Goal: Task Accomplishment & Management: Manage account settings

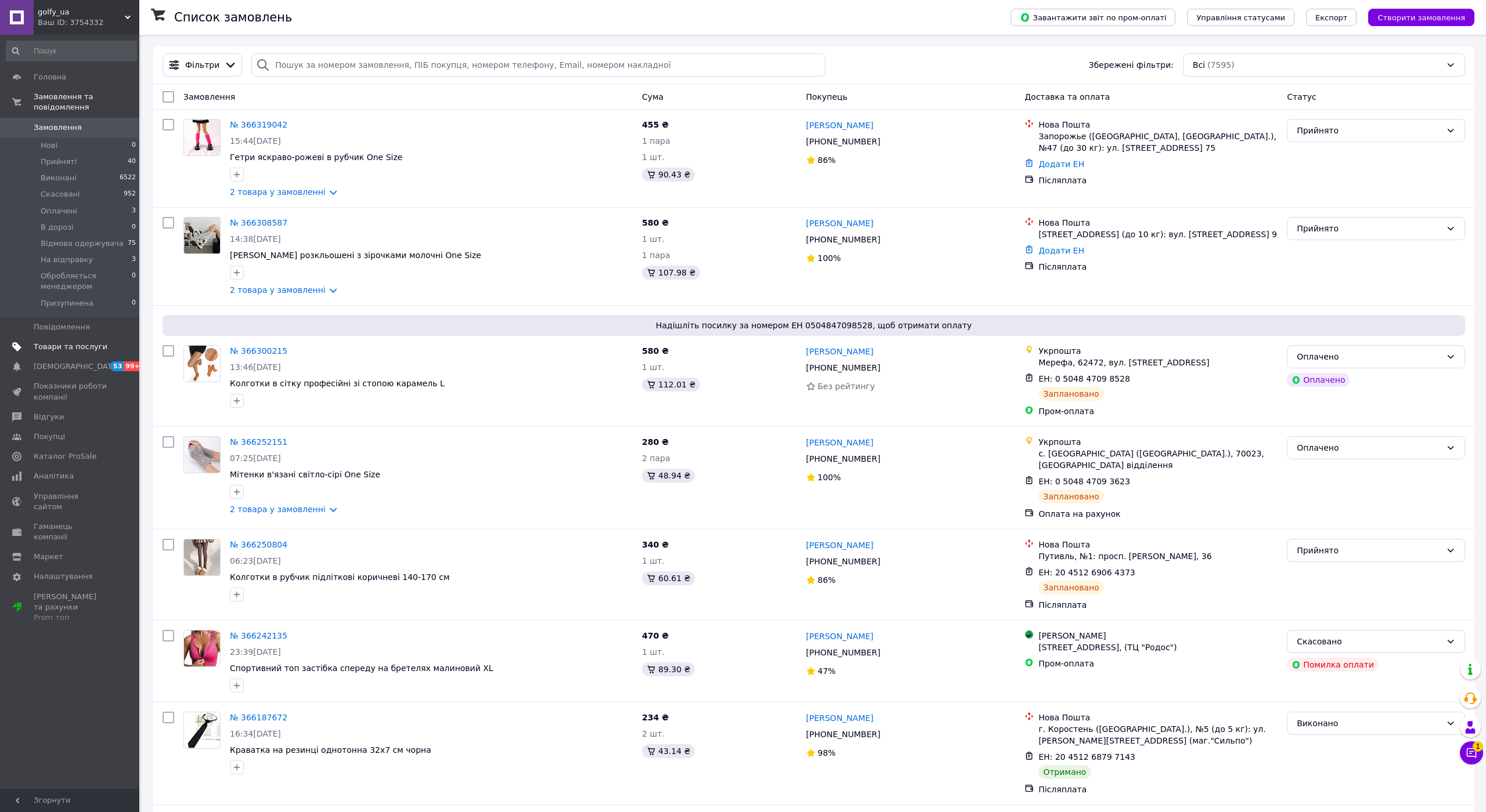
click at [57, 337] on link "Товари та послуги" at bounding box center [71, 347] width 142 height 20
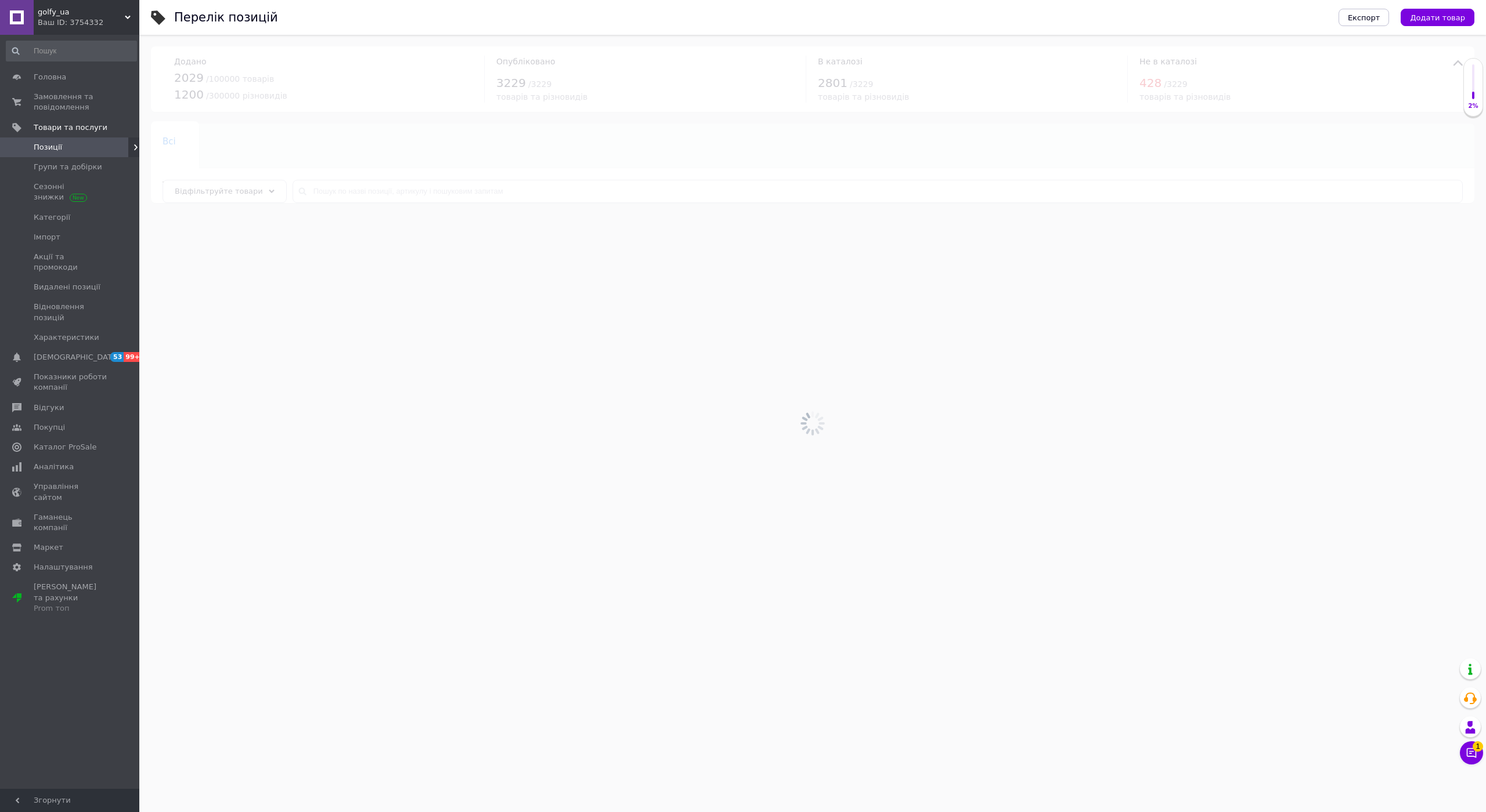
click at [386, 179] on div at bounding box center [812, 423] width 1347 height 777
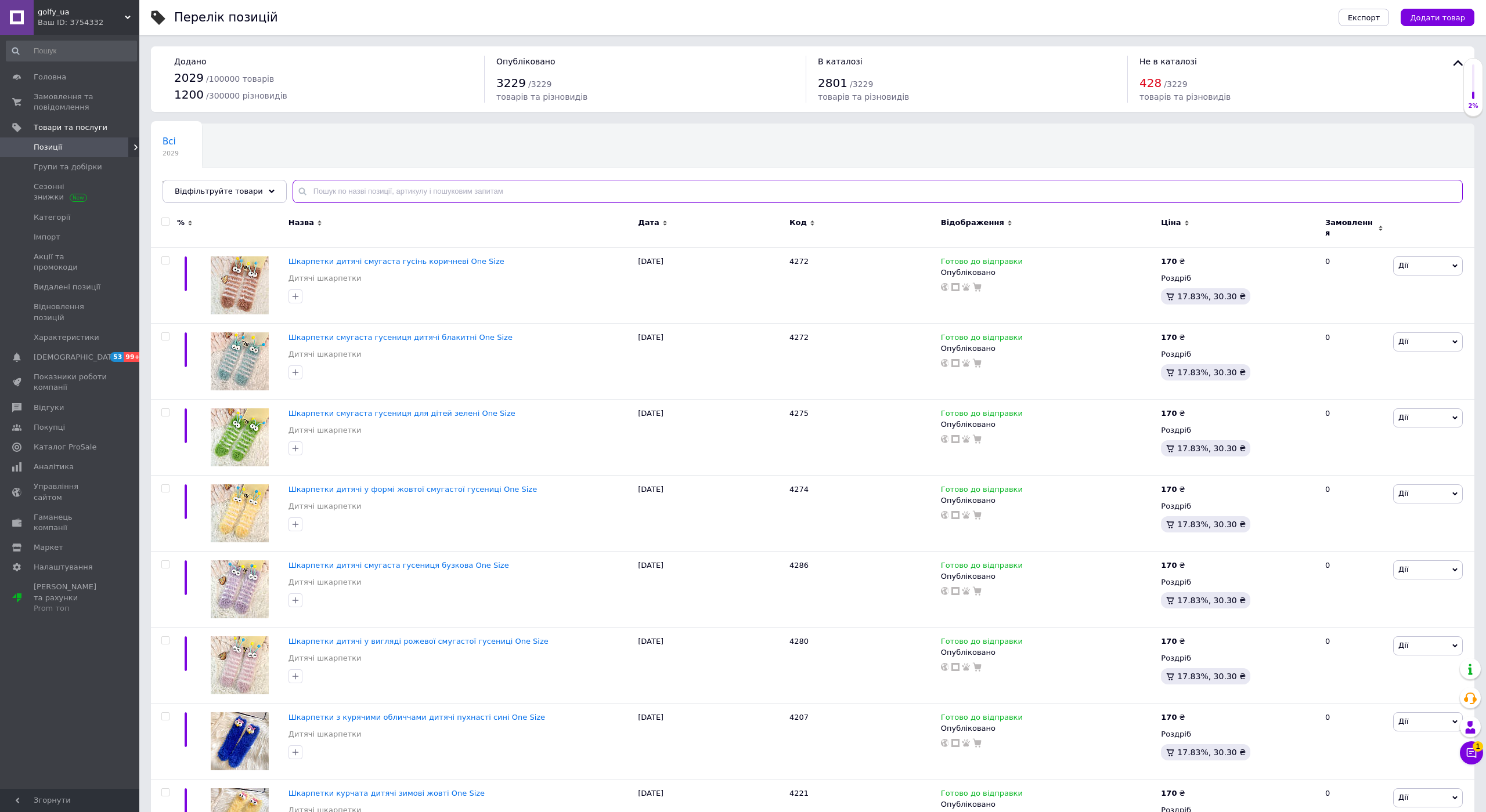
click at [359, 188] on input "text" at bounding box center [878, 191] width 1171 height 24
paste input "4272"
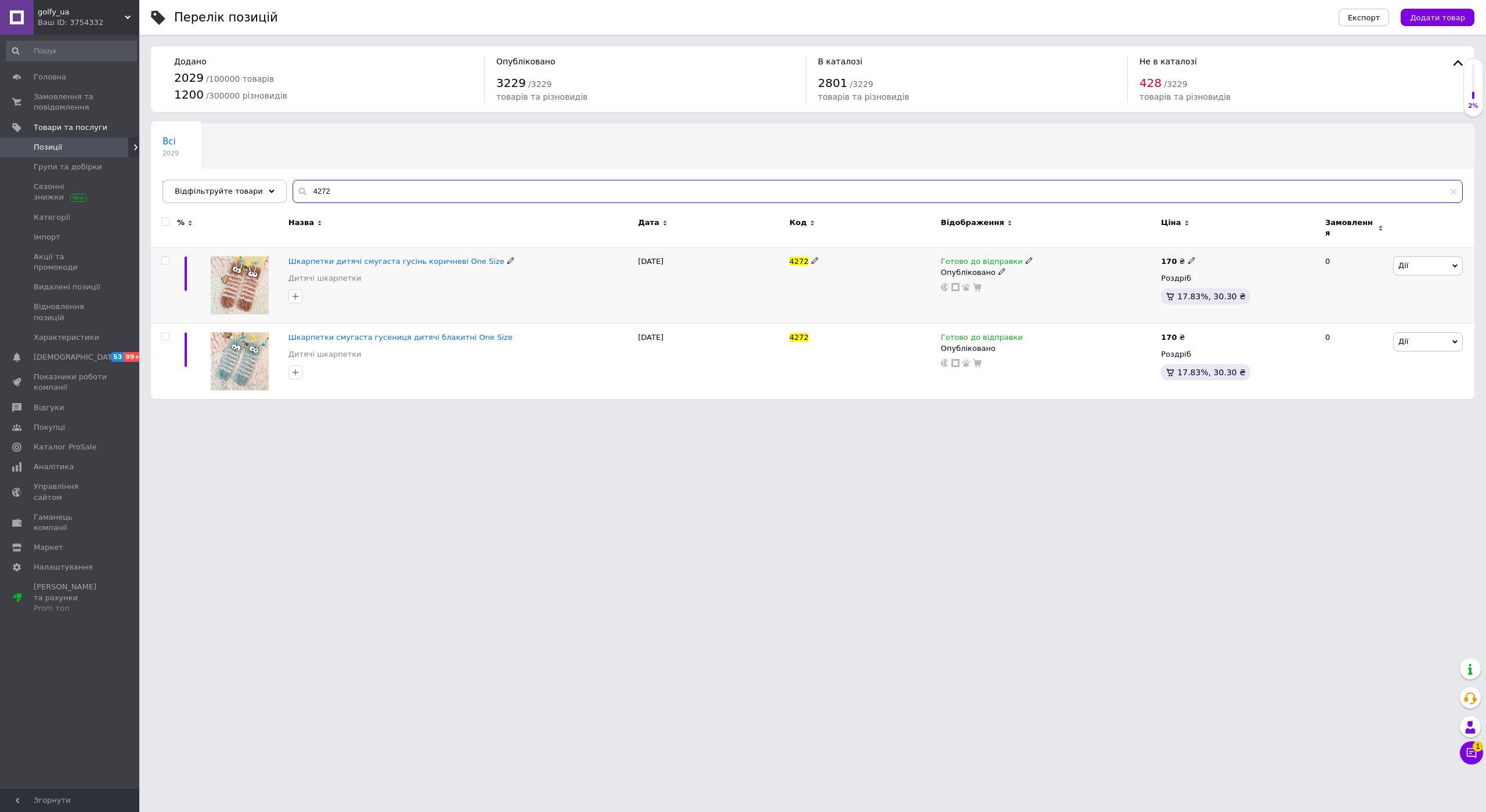
type input "4272"
click at [812, 257] on icon at bounding box center [815, 260] width 7 height 7
drag, startPoint x: 465, startPoint y: 251, endPoint x: 478, endPoint y: 256, distance: 13.9
click at [786, 253] on input "4272" at bounding box center [858, 262] width 144 height 17
click at [786, 260] on input "4272" at bounding box center [858, 262] width 144 height 17
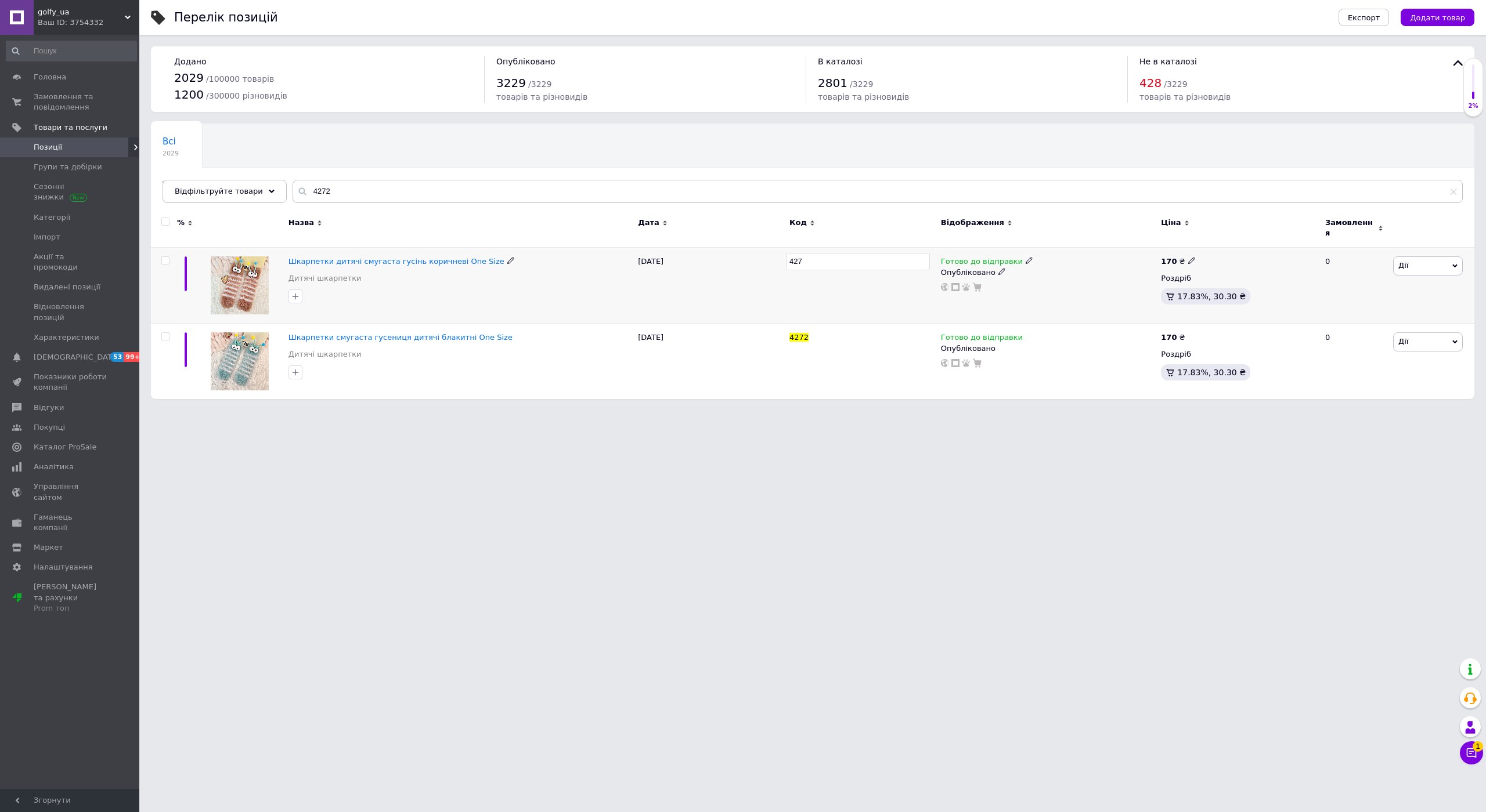
type input "4277"
drag, startPoint x: 331, startPoint y: 189, endPoint x: 267, endPoint y: 187, distance: 64.0
click at [293, 193] on div "4272" at bounding box center [878, 191] width 1171 height 24
paste input "34"
type input "4234"
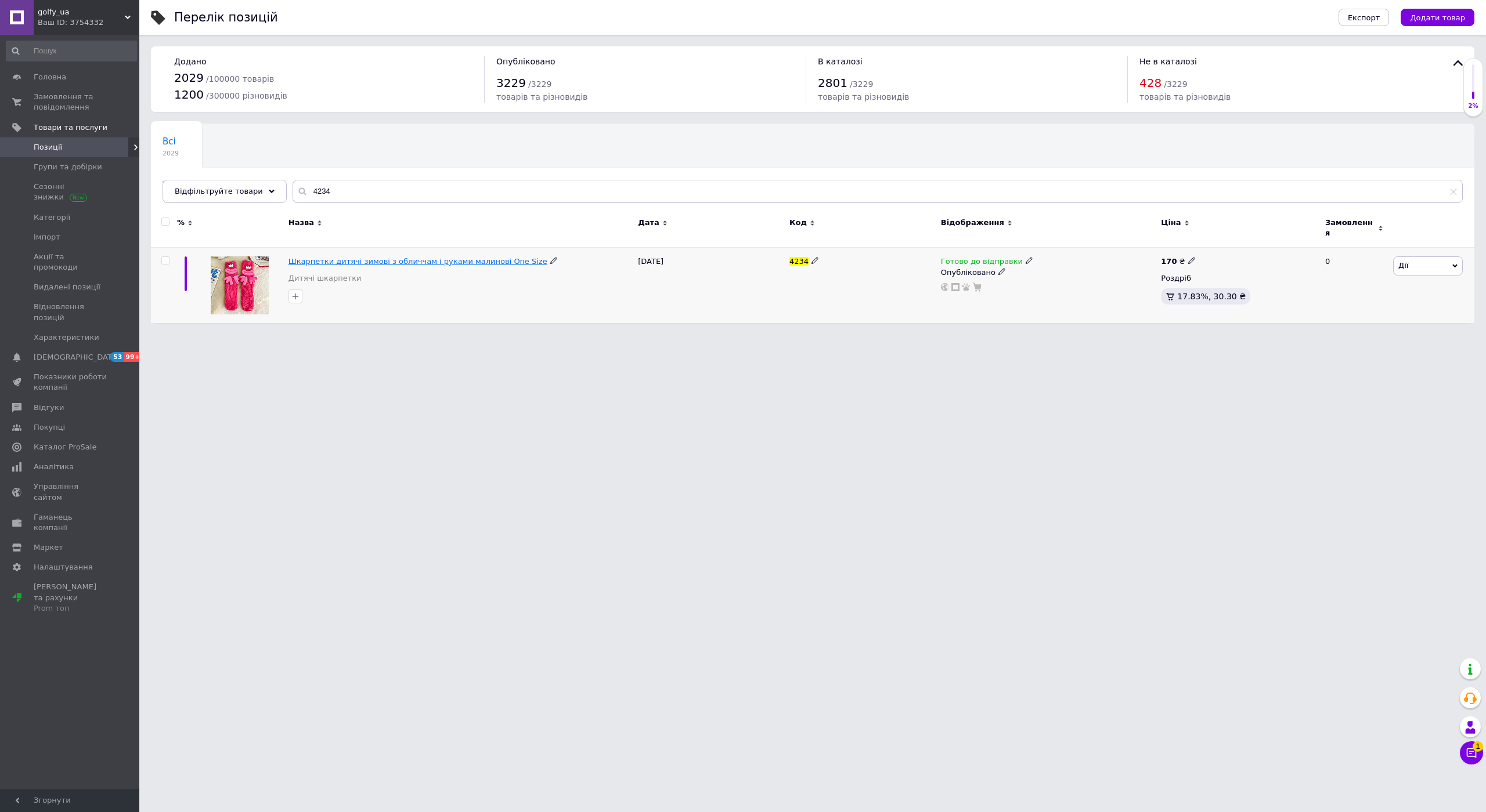
click at [299, 264] on span "Шкарпетки дитячі зимові з обличчам і руками малинові One Size" at bounding box center [418, 261] width 259 height 9
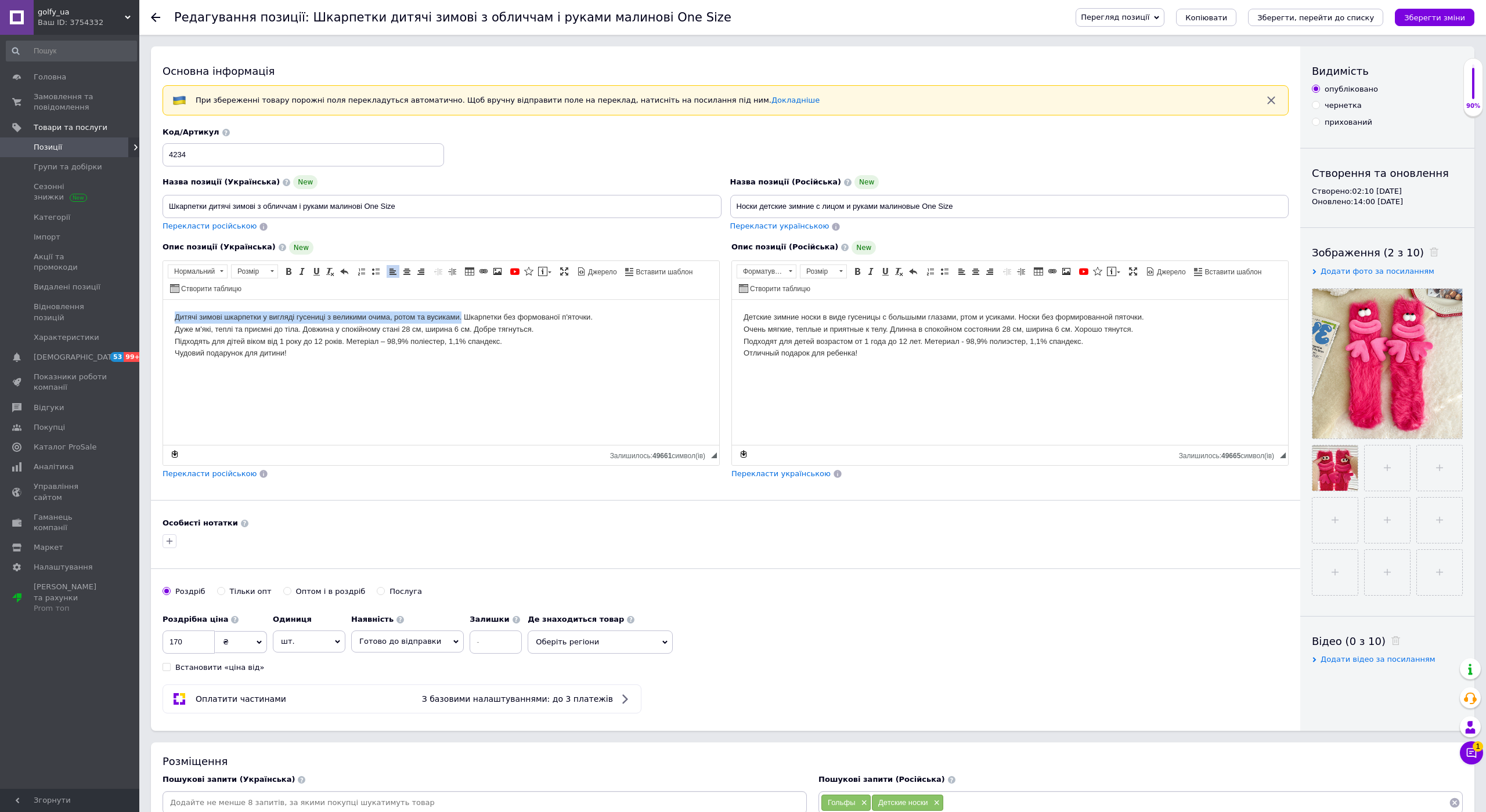
drag, startPoint x: 267, startPoint y: 327, endPoint x: 307, endPoint y: 646, distance: 321.5
click at [163, 306] on html "Дитячі зимові шкарпетки у вигляді гусениці з великими очима, ротом та вусиками.…" at bounding box center [441, 335] width 556 height 72
click at [264, 403] on span "Вставити" at bounding box center [255, 401] width 45 height 14
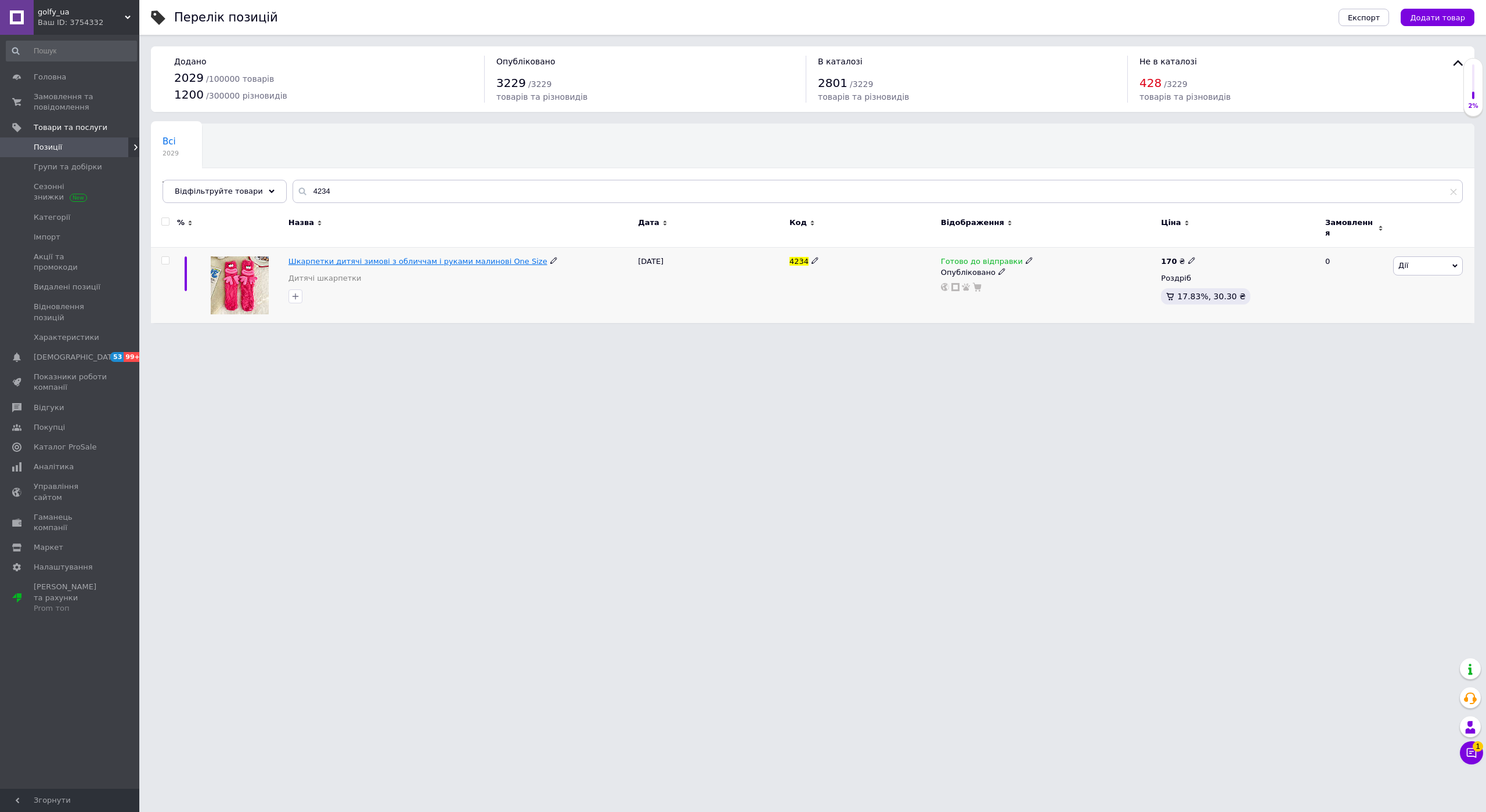
click at [288, 264] on span "Шкарпетки дитячі зимові з обличчам і руками малинові One Size" at bounding box center [418, 261] width 259 height 9
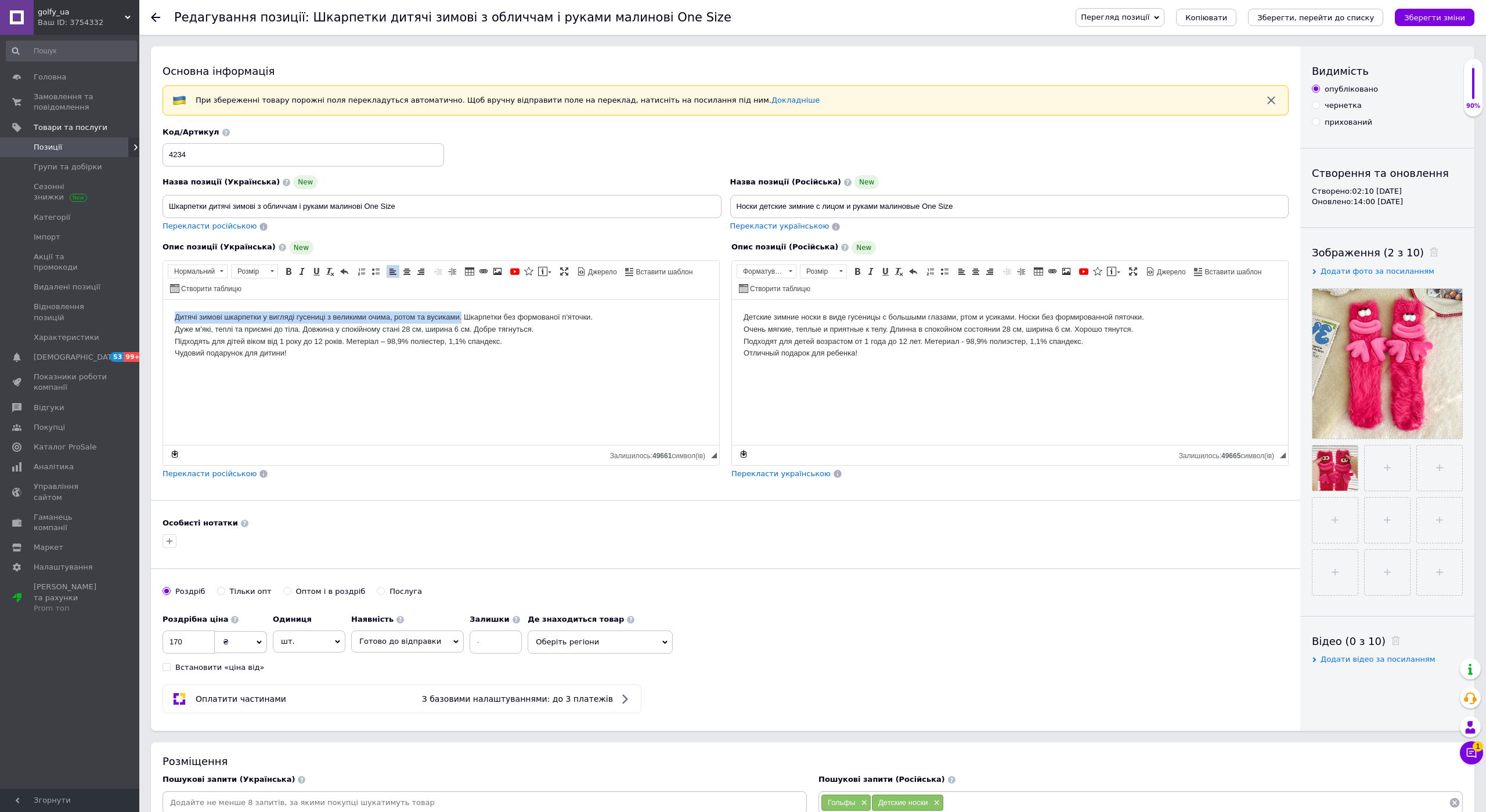
drag, startPoint x: 269, startPoint y: 329, endPoint x: 317, endPoint y: 650, distance: 324.6
click at [163, 299] on html "Дитячі зимові шкарпетки у вигляді гусениці з великими очима, ротом та вусиками.…" at bounding box center [441, 335] width 556 height 72
drag, startPoint x: 169, startPoint y: 317, endPoint x: 171, endPoint y: 306, distance: 11.2
click at [171, 306] on html "Шкарпетки без формованої п'яточки. Дуже м'які, теплі та приємні до тіла. Довжин…" at bounding box center [441, 335] width 556 height 72
click at [170, 313] on html "Шкарпетки без формованої п'яточки. Дуже м'які, теплі та приємні до тіла. Довжин…" at bounding box center [441, 335] width 556 height 72
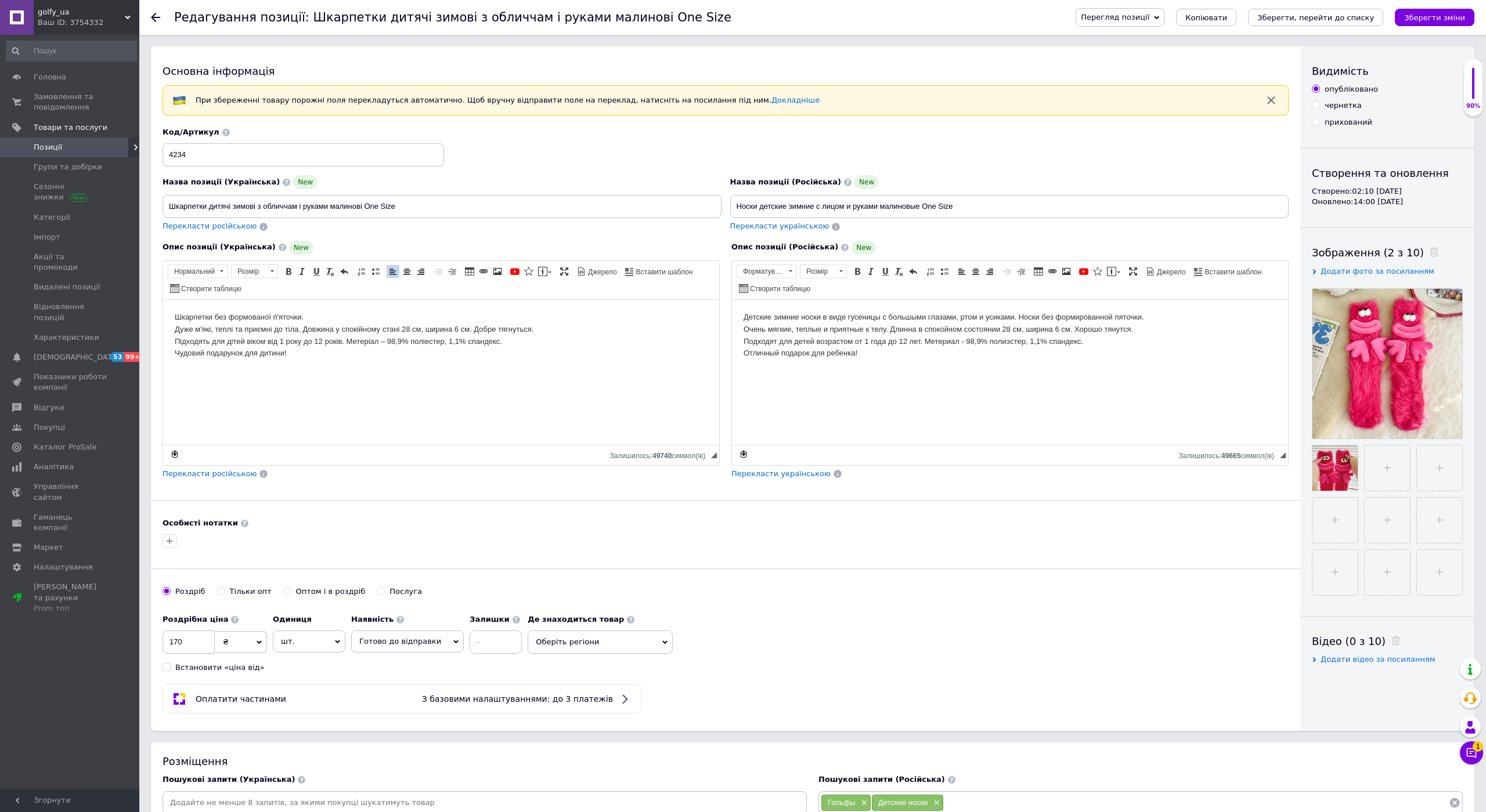
click at [176, 315] on p "Шкарпетки без формованої п'яточки. Дуже м'які, теплі та приємні до тіла. Довжин…" at bounding box center [441, 334] width 533 height 48
click at [175, 315] on p "Шкарпетки без формованої п'яточки. Дуже м'які, теплі та приємні до тіла. Довжин…" at bounding box center [441, 334] width 533 height 48
click at [219, 368] on span "Вставити" at bounding box center [210, 365] width 41 height 14
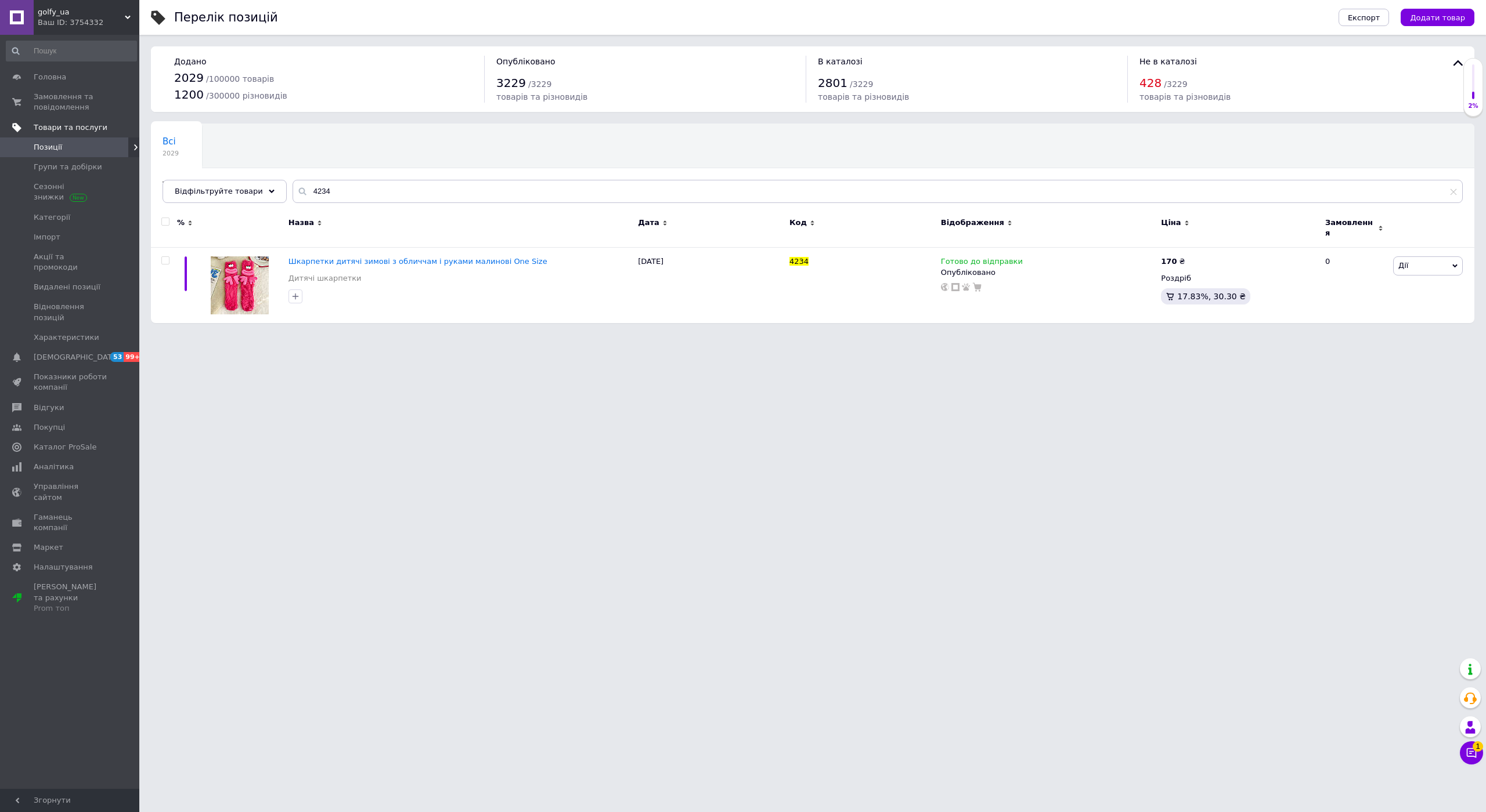
click at [67, 128] on span "Товари та послуги" at bounding box center [71, 127] width 73 height 10
drag, startPoint x: 333, startPoint y: 193, endPoint x: 254, endPoint y: 186, distance: 79.3
click at [260, 187] on div "Відфільтруйте товари 4234" at bounding box center [812, 191] width 1300 height 24
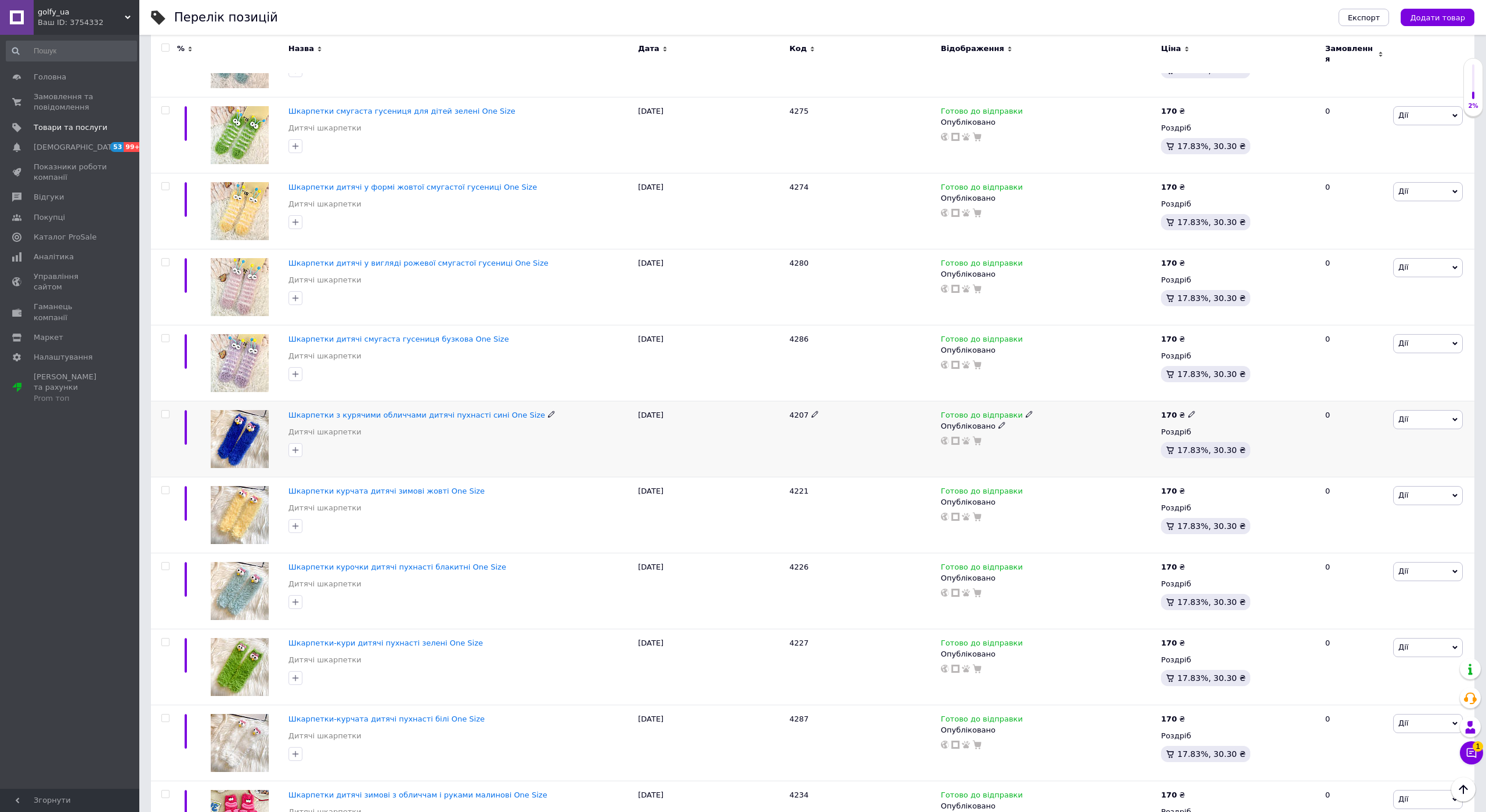
scroll to position [300, 0]
click at [288, 421] on span "Шкарпетки з курячими обличчами дитячі пухнасті сині One Size" at bounding box center [417, 416] width 257 height 9
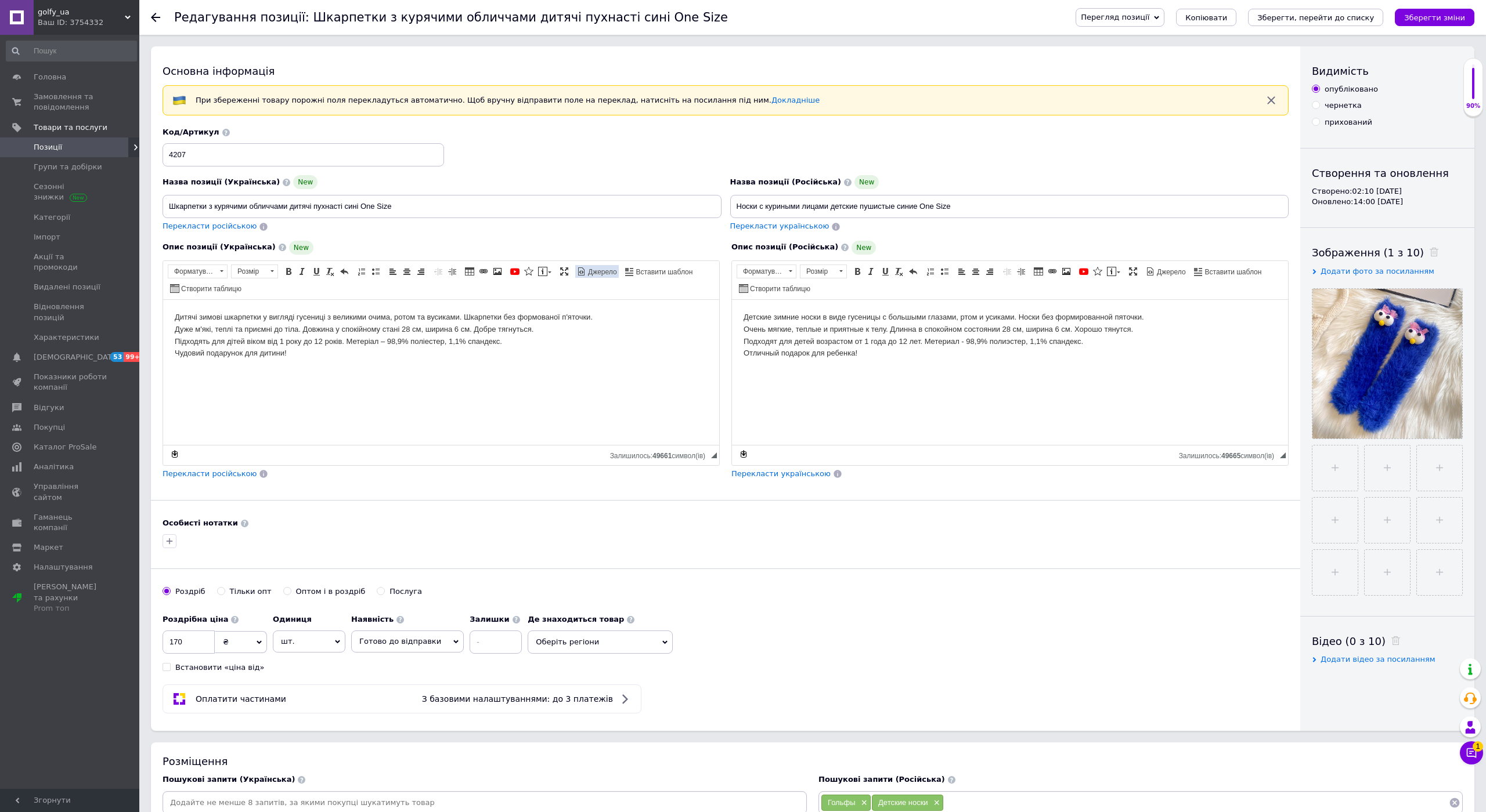
click at [586, 278] on span "Джерело" at bounding box center [601, 272] width 31 height 10
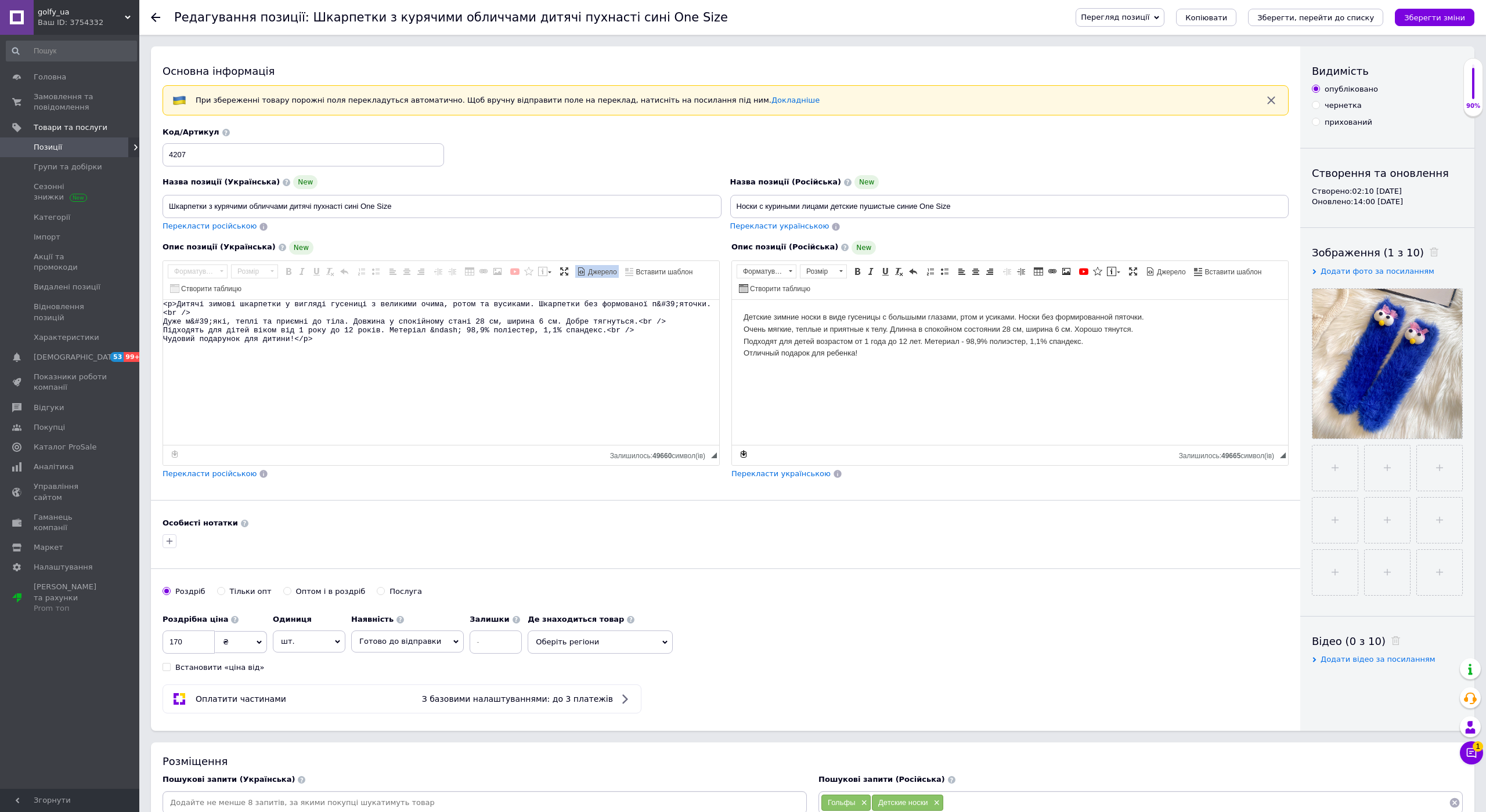
drag, startPoint x: 177, startPoint y: 344, endPoint x: 210, endPoint y: 363, distance: 38.1
click at [210, 363] on textarea "<p>Дитячі зимові шкарпетки у вигляді гусениці з великими очима, ротом та вусика…" at bounding box center [441, 373] width 556 height 145
paste textarea "урей з великими очима, дзьобом та гребінцем. Шкарпетки без формованої п'яточки."
drag, startPoint x: 229, startPoint y: 361, endPoint x: 270, endPoint y: 359, distance: 41.0
click at [270, 359] on textarea "<p>Дитячі зимові шкарпетки у вигляді курей з великими очима, дзьобом та гребінц…" at bounding box center [441, 373] width 556 height 145
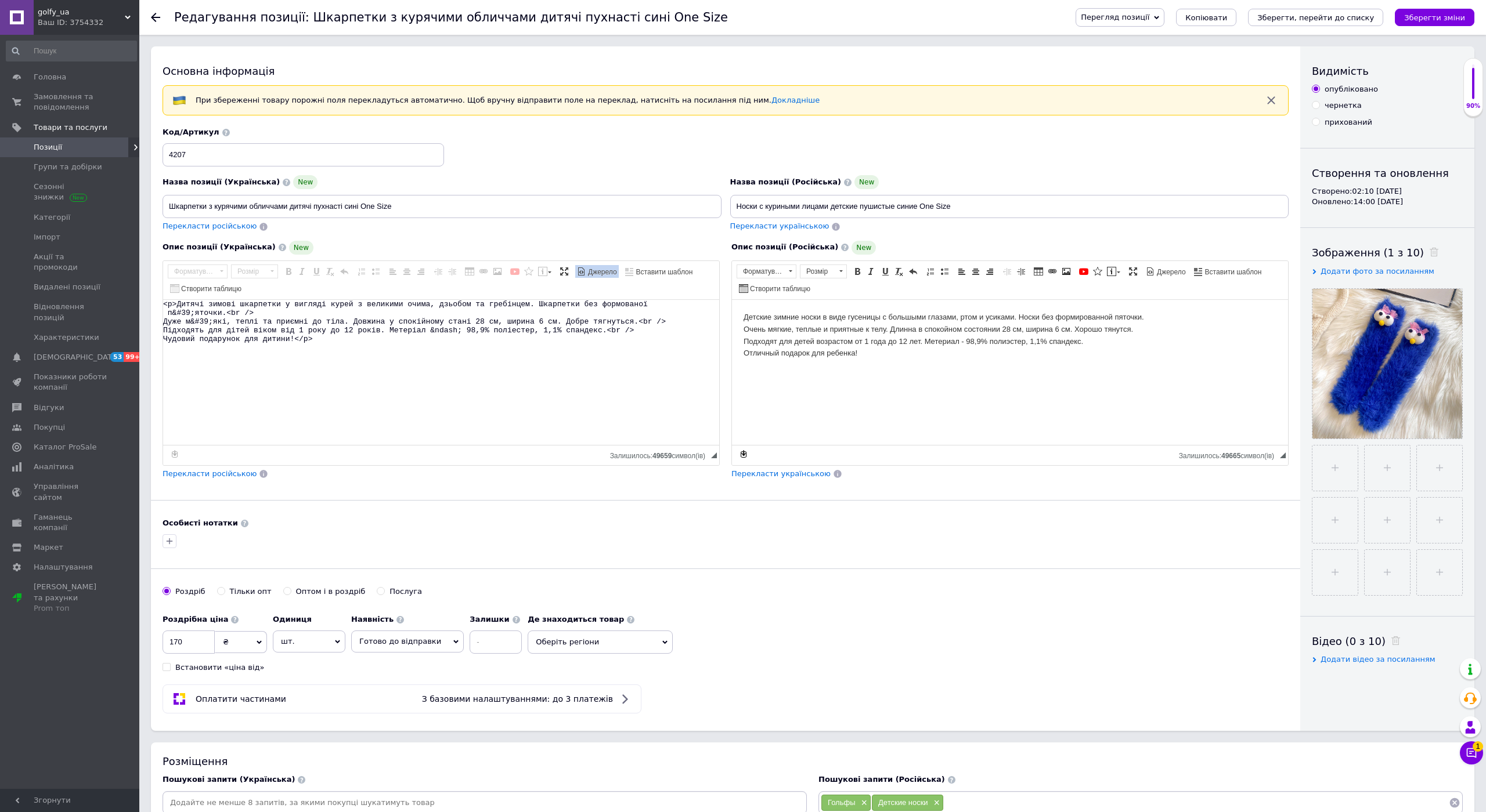
type textarea "<p>Дитячі зимові шкарпетки у вигляді курей з великими очима, дзьобом та гребінц…"
click at [586, 278] on span "Джерело" at bounding box center [601, 272] width 31 height 10
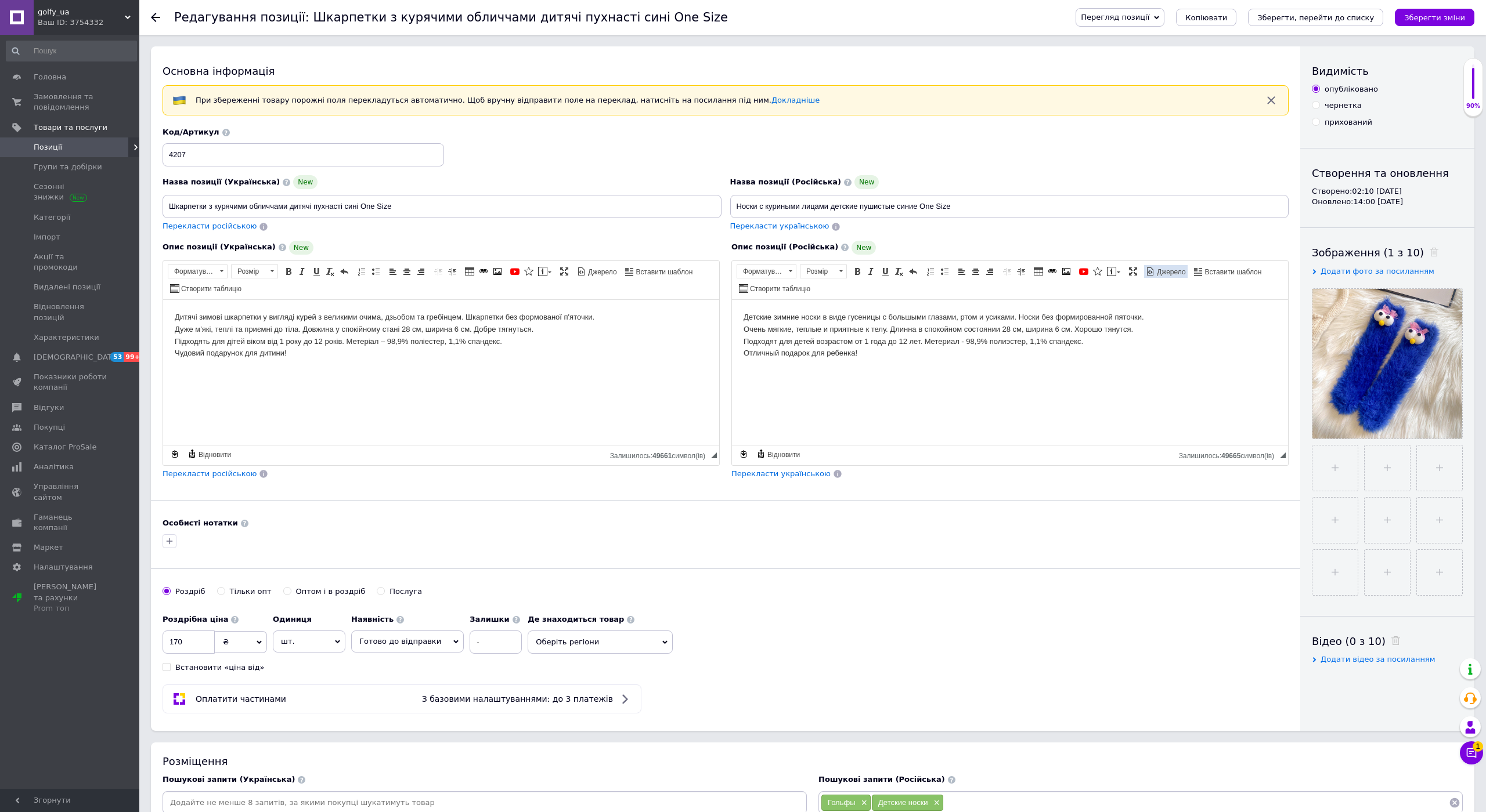
click at [1155, 278] on span "Джерело" at bounding box center [1170, 272] width 31 height 10
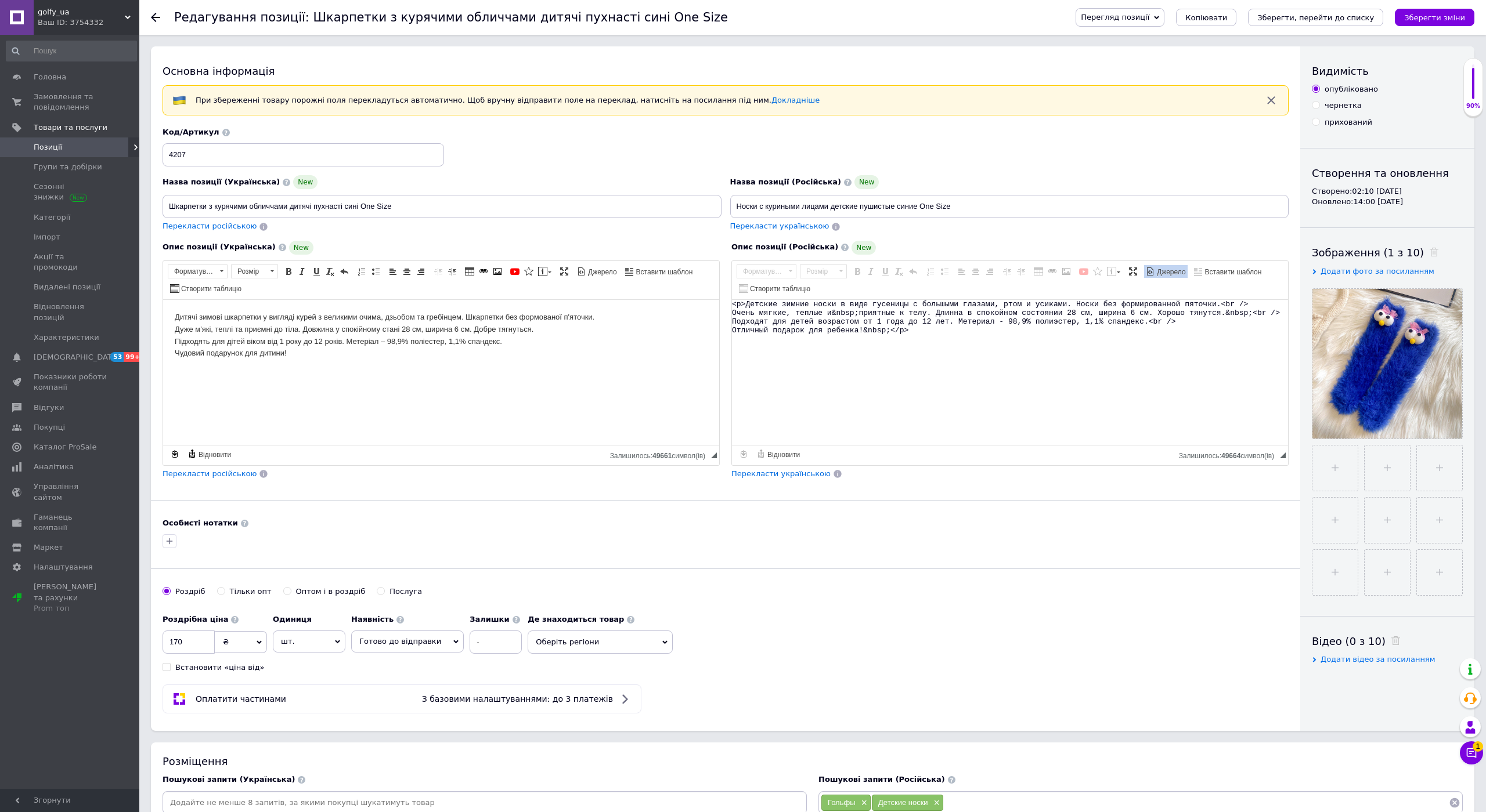
drag, startPoint x: 495, startPoint y: 360, endPoint x: 409, endPoint y: 343, distance: 87.7
click at [732, 343] on textarea "<p>Детские зимние носки в виде гусеницы с большыми глазами, ртом и усиками. Нос…" at bounding box center [1010, 373] width 556 height 145
paste textarea "урей с большыми глазами, клювом и гребешком. Носки без формированной пяточки."
type textarea "<p>Детские зимние носки в виде курей с большыми глазами, клювом и гребешком. Но…"
click at [1155, 278] on span "Джерело" at bounding box center [1170, 272] width 31 height 10
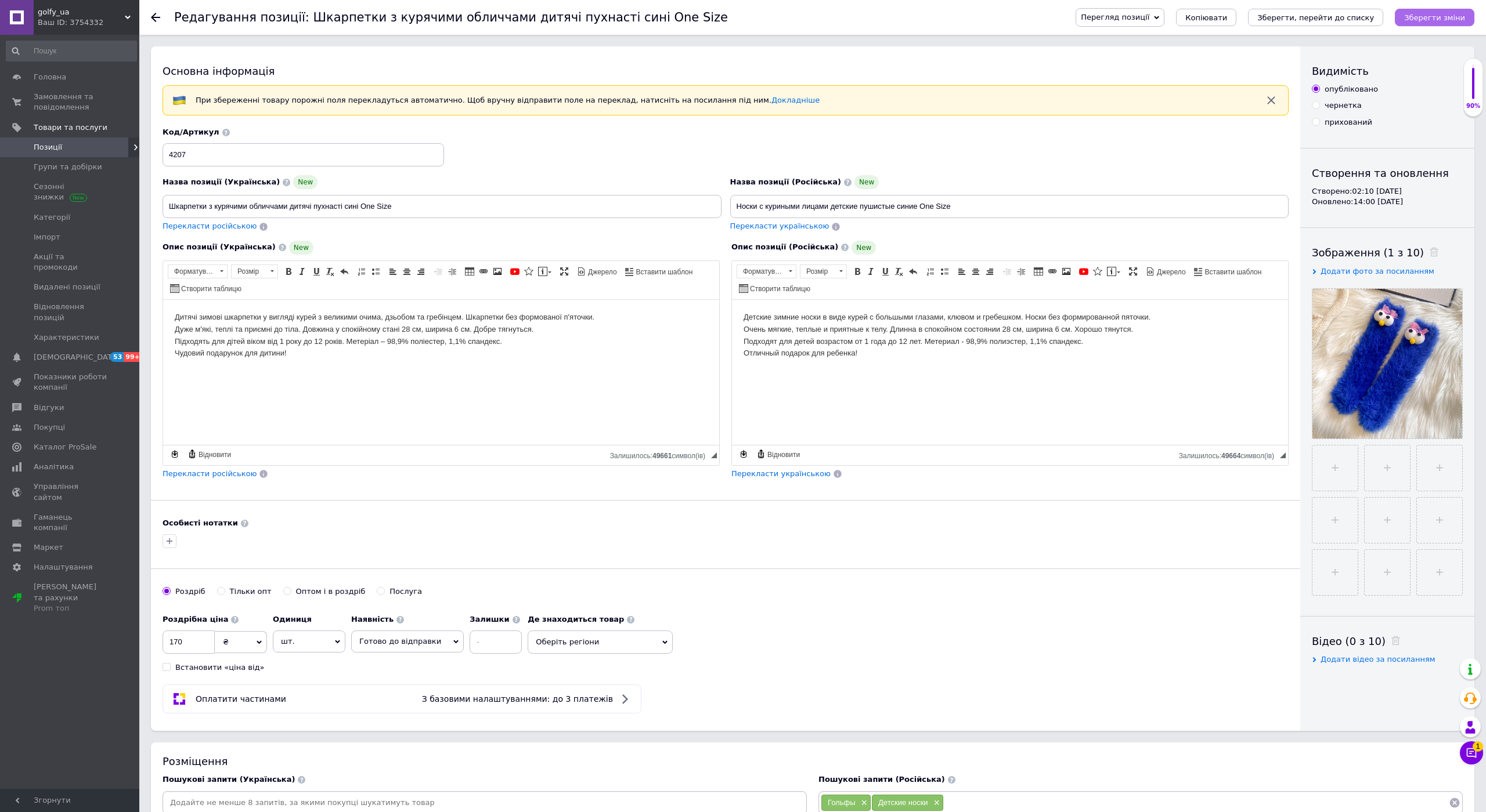
click at [1404, 13] on icon "Зберегти зміни" at bounding box center [1434, 17] width 61 height 9
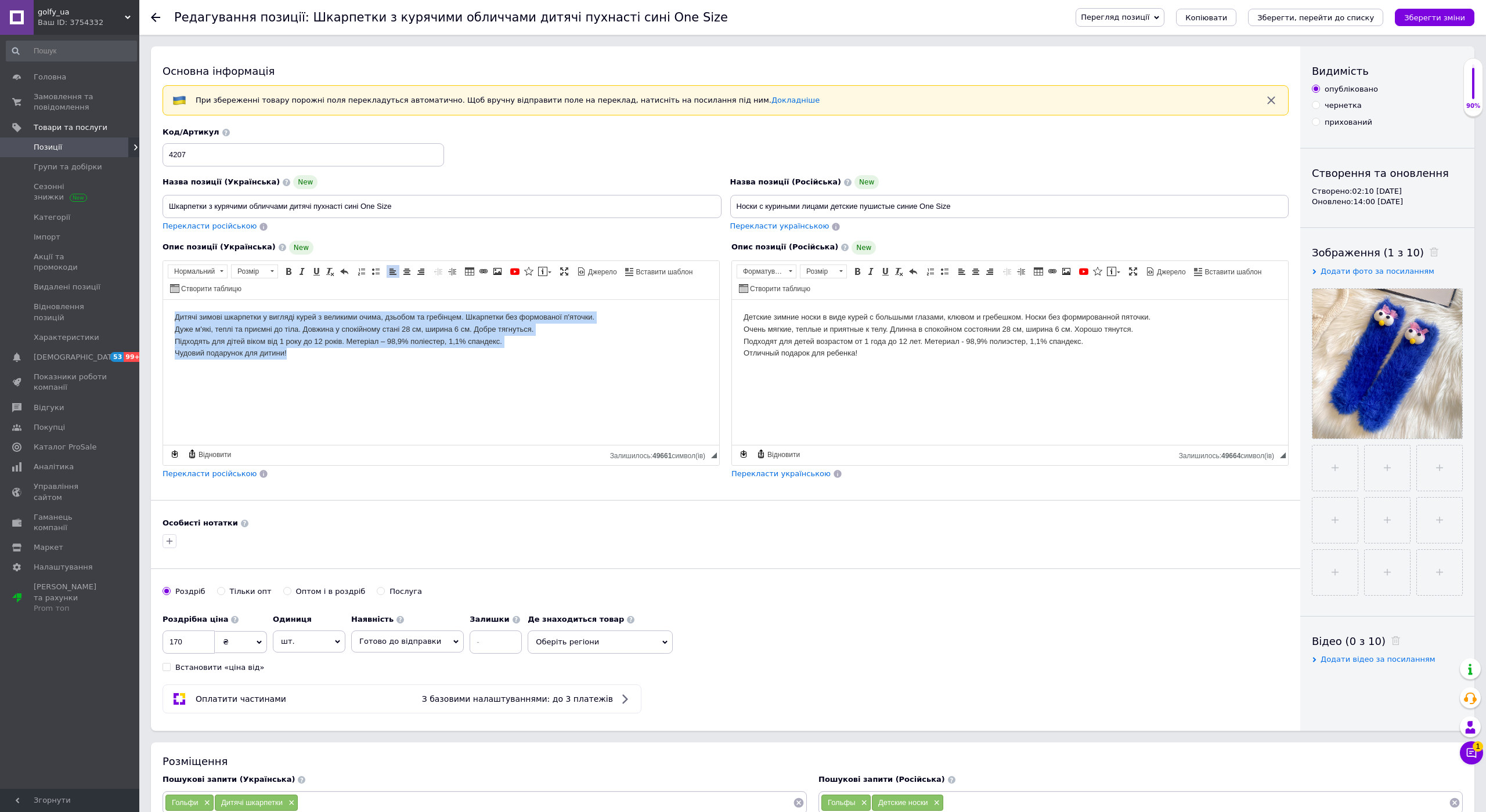
drag, startPoint x: 216, startPoint y: 336, endPoint x: 48, endPoint y: 292, distance: 173.7
click at [163, 299] on html "Дитячі зимові шкарпетки у вигляді курей з великими очима, дзьобом та гребінцем.…" at bounding box center [441, 335] width 556 height 72
copy p "Дитячі зимові шкарпетки у вигляді курей з великими очима, дзьобом та гребінцем.…"
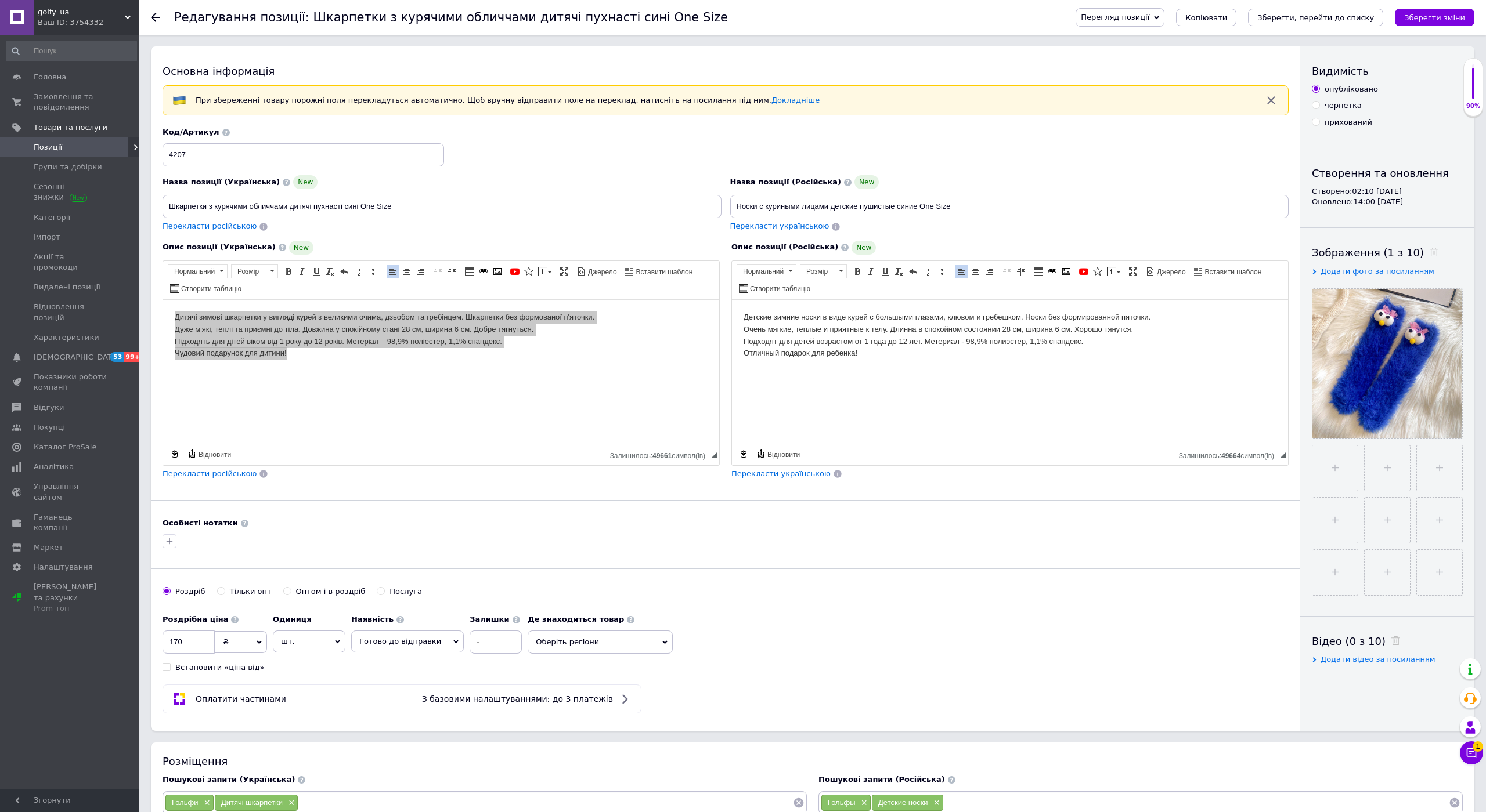
drag, startPoint x: 895, startPoint y: 354, endPoint x: 653, endPoint y: 284, distance: 251.9
click at [732, 299] on html "Детские зимние носки в виде курей с большыми глазами, клювом и гребешком. Носки…" at bounding box center [1010, 335] width 556 height 72
copy p "Детские зимние носки в виде курей с большыми глазами, клювом и гребешком. Носки…"
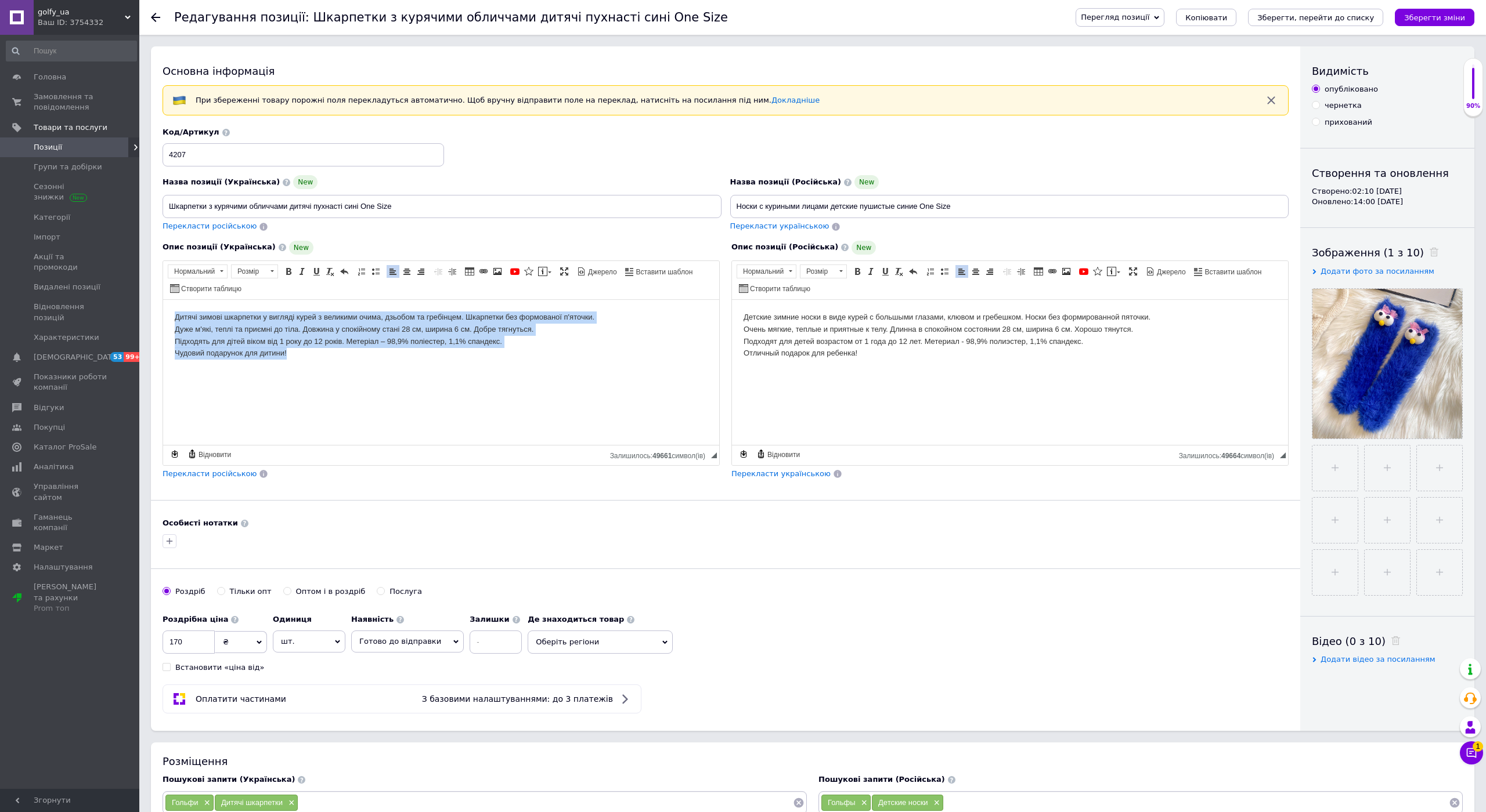
click at [359, 362] on html "Дитячі зимові шкарпетки у вигляді курей з великими очима, дзьобом та гребінцем.…" at bounding box center [441, 335] width 556 height 72
drag, startPoint x: 321, startPoint y: 358, endPoint x: 155, endPoint y: 310, distance: 172.8
click at [163, 310] on html "Дитячі зимові шкарпетки у вигляді курей з великими очима, дзьобом та гребінцем.…" at bounding box center [441, 335] width 556 height 72
copy p "Дитячі зимові шкарпетки у вигляді курей з великими очима, дзьобом та гребінцем.…"
click at [584, 371] on html "Дитячі зимові шкарпетки у вигляді курей з великими очима, дзьобом та гребінцем.…" at bounding box center [441, 335] width 556 height 72
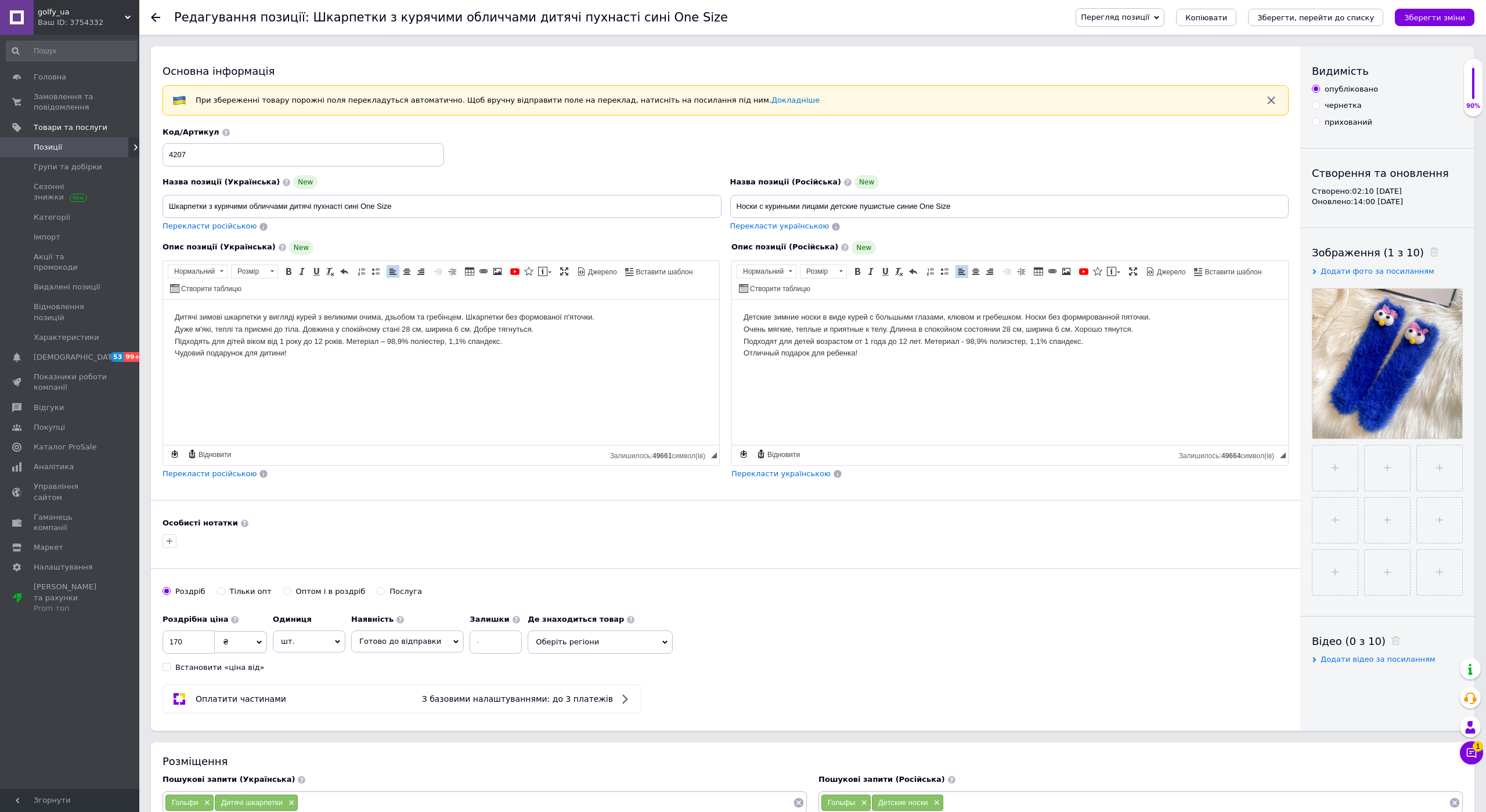
click at [881, 371] on html "Детские зимние носки в виде курей с большыми глазами, клювом и гребешком. Носки…" at bounding box center [1010, 335] width 556 height 72
drag, startPoint x: 897, startPoint y: 361, endPoint x: 666, endPoint y: 284, distance: 243.5
click at [732, 299] on html "Детские зимние носки в виде курей с большыми глазами, клювом и гребешком. Носки…" at bounding box center [1010, 335] width 556 height 72
copy p "Детские зимние носки в виде курей с большыми глазами, клювом и гребешком. Носки…"
click at [1374, 16] on icon "Зберегти, перейти до списку" at bounding box center [1316, 17] width 117 height 9
